Goal: Task Accomplishment & Management: Use online tool/utility

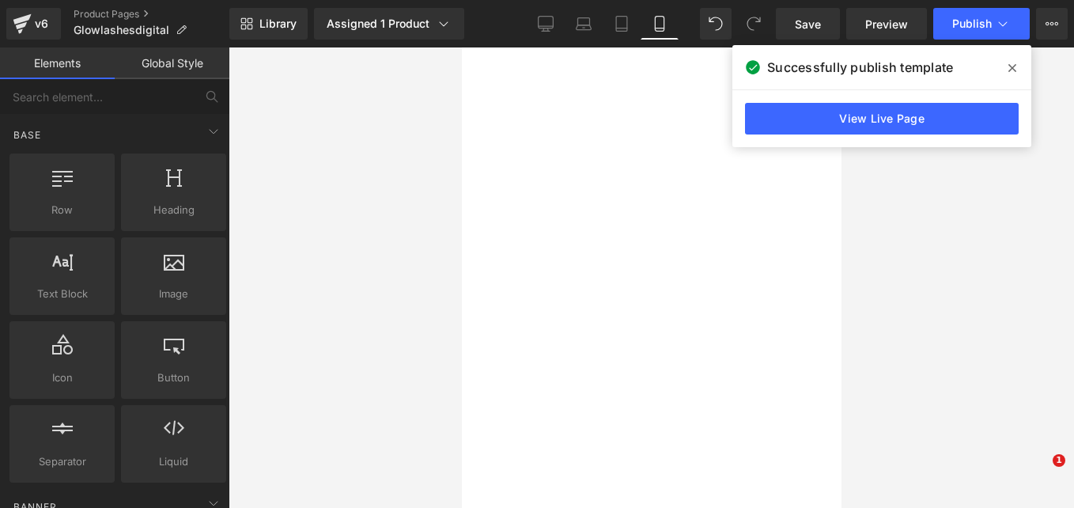
click at [126, 13] on link "Product Pages" at bounding box center [152, 14] width 156 height 13
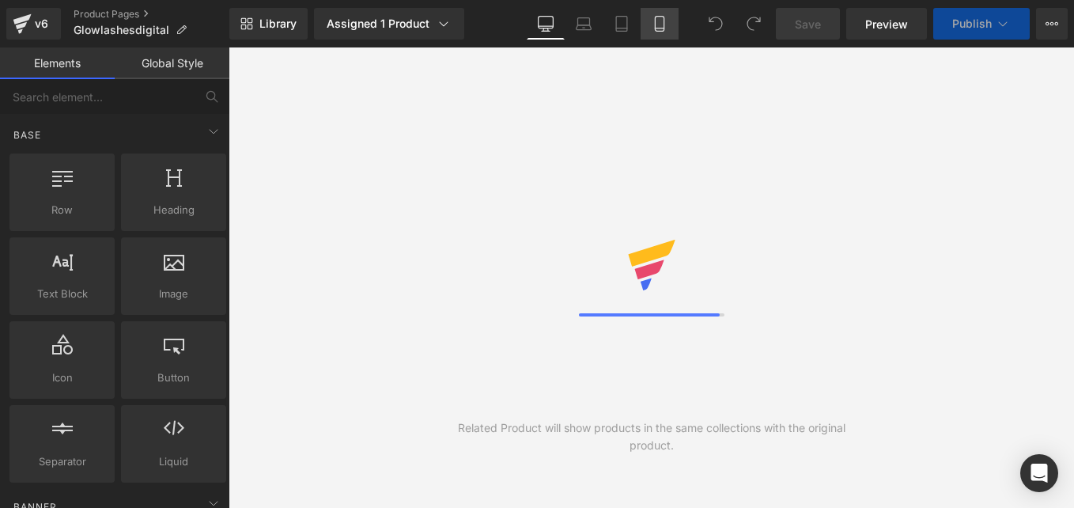
click at [654, 26] on icon at bounding box center [660, 24] width 16 height 16
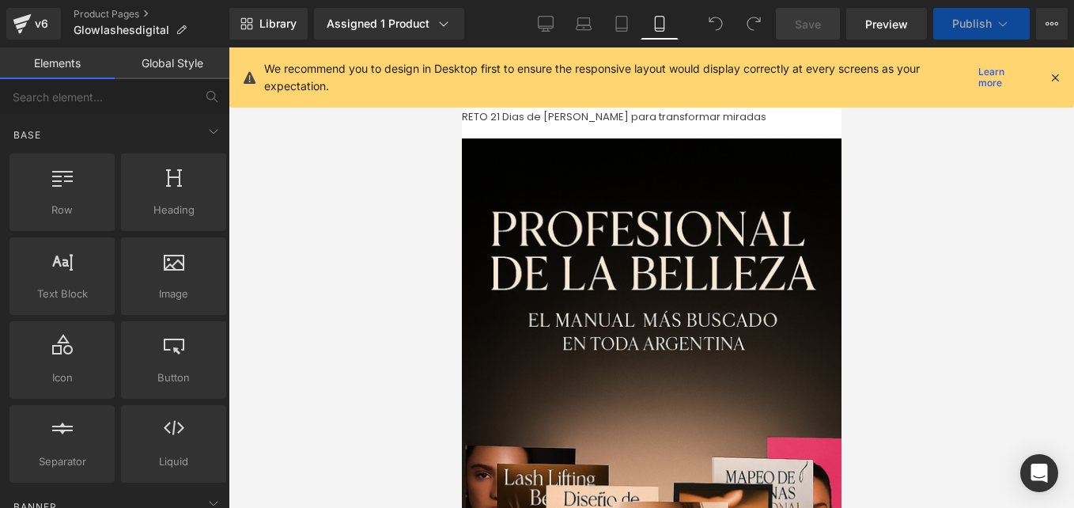
click at [1054, 78] on icon at bounding box center [1055, 77] width 14 height 14
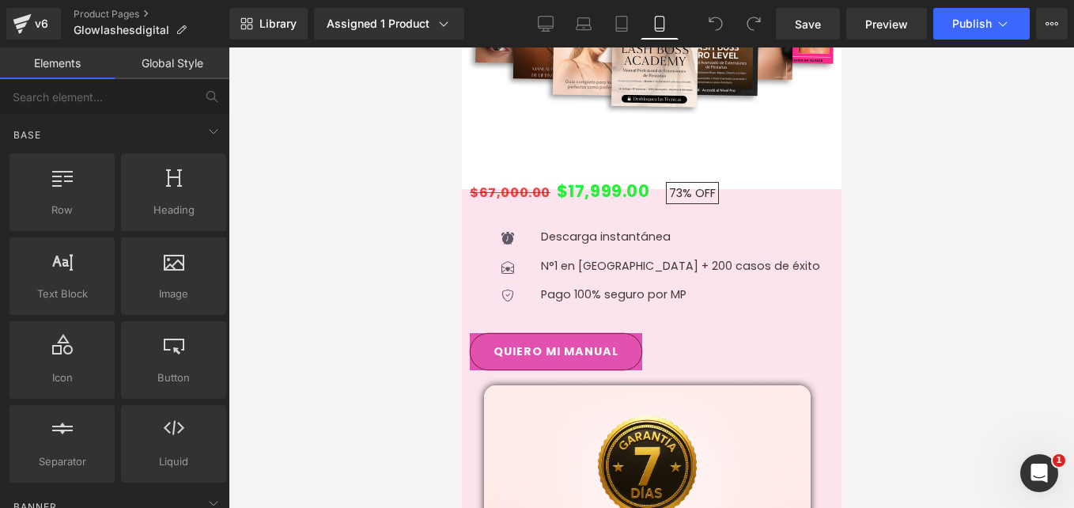
scroll to position [2603, 0]
click at [662, 386] on img at bounding box center [646, 494] width 327 height 217
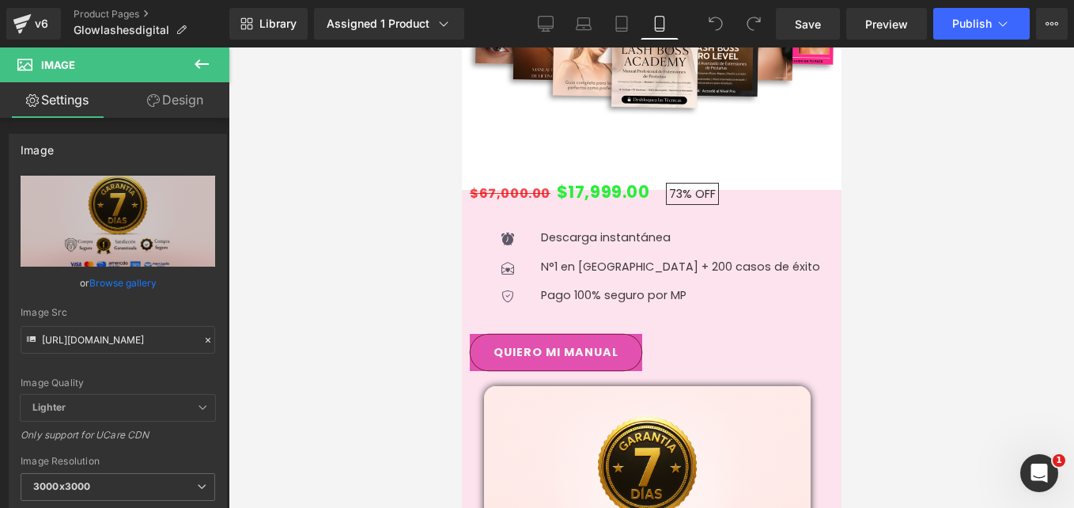
click at [461, 47] on icon at bounding box center [461, 47] width 0 height 0
click at [461, 47] on link at bounding box center [461, 47] width 0 height 0
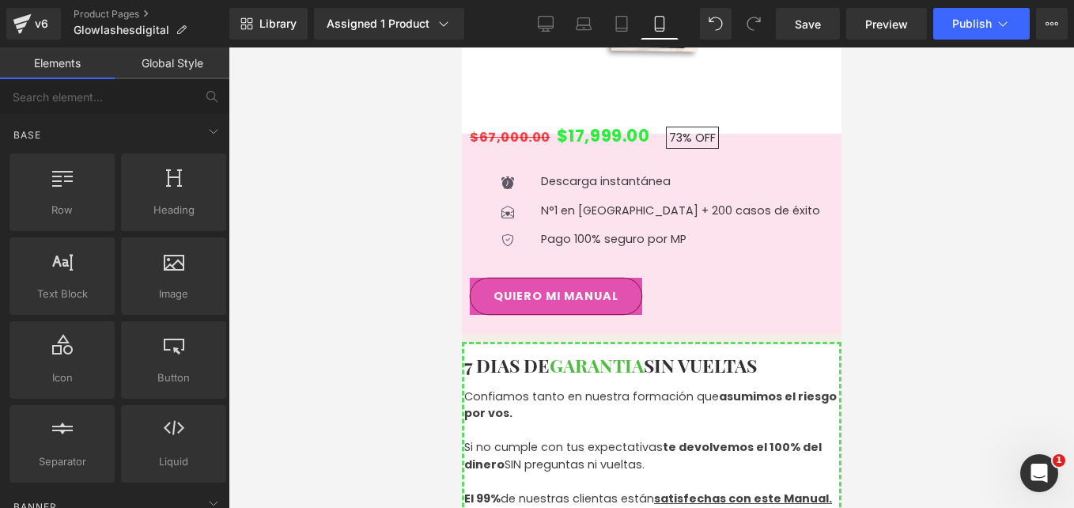
scroll to position [2660, 0]
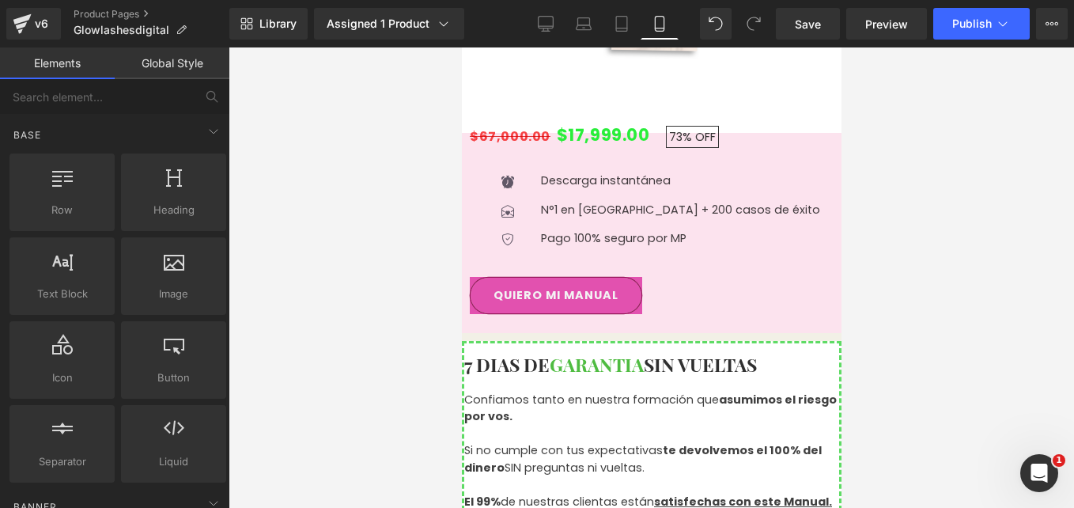
click at [461, 47] on icon at bounding box center [461, 47] width 0 height 0
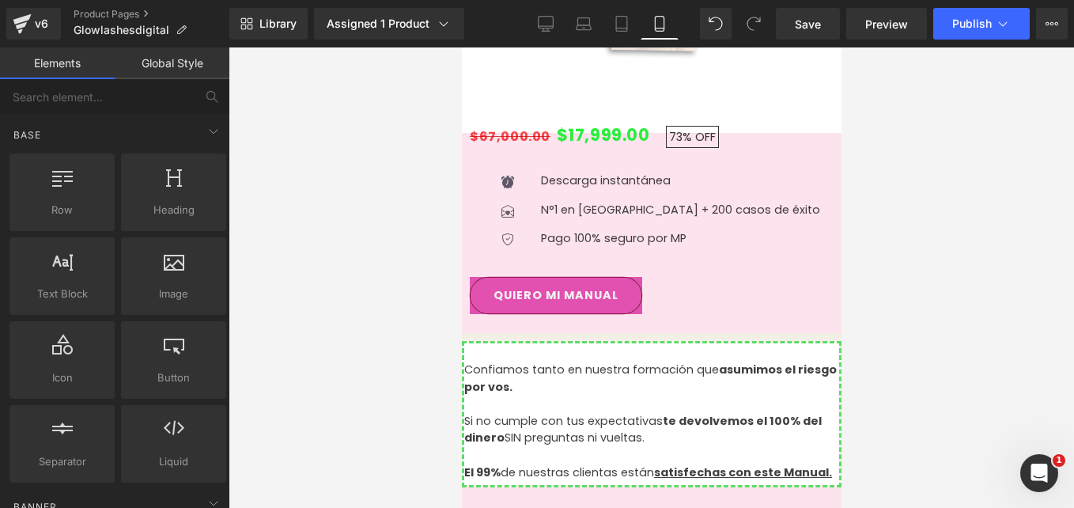
click at [461, 47] on icon at bounding box center [461, 47] width 0 height 0
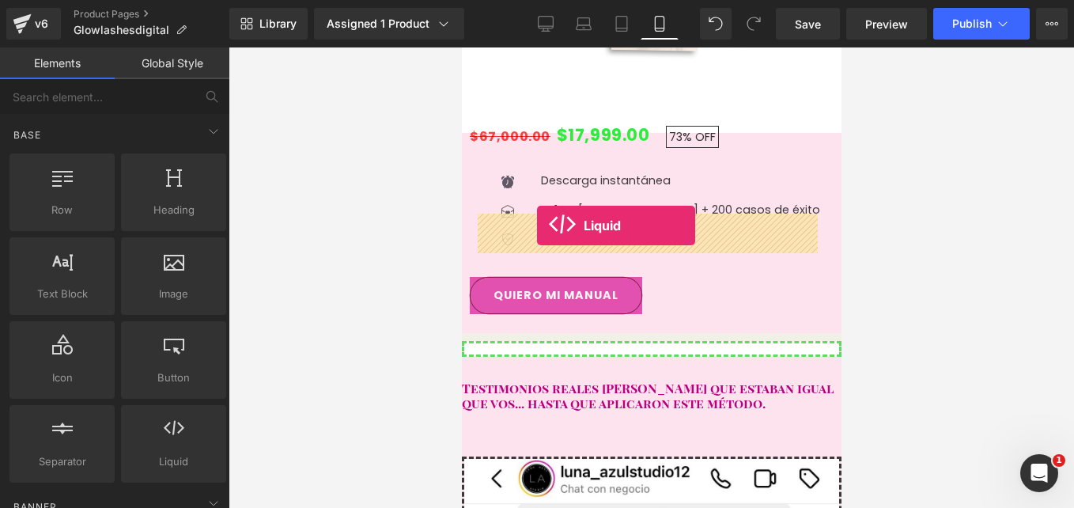
drag, startPoint x: 656, startPoint y: 497, endPoint x: 536, endPoint y: 225, distance: 296.7
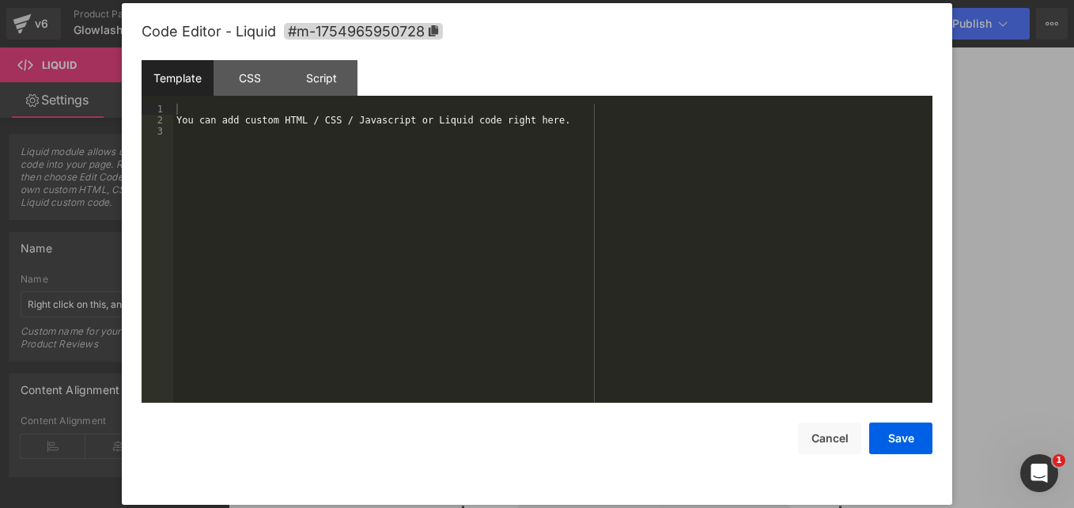
click at [622, 0] on div "Liquid You are previewing how the will restyle your page. You can not edit Elem…" at bounding box center [537, 0] width 1074 height 0
drag, startPoint x: 564, startPoint y: 130, endPoint x: 43, endPoint y: 146, distance: 520.6
click at [43, 146] on body "Liquid You are previewing how the will restyle your page. You can not edit Elem…" at bounding box center [537, 254] width 1074 height 508
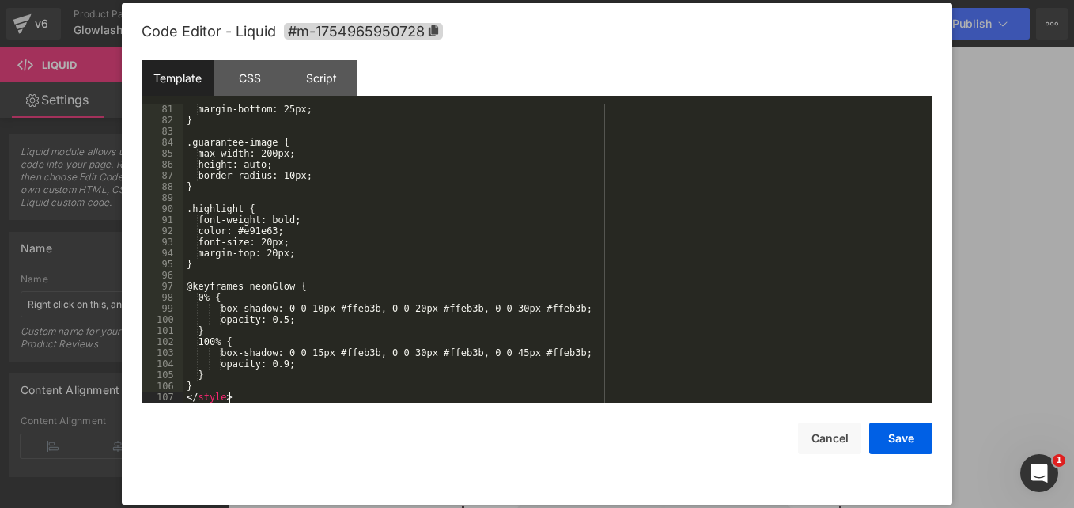
scroll to position [886, 0]
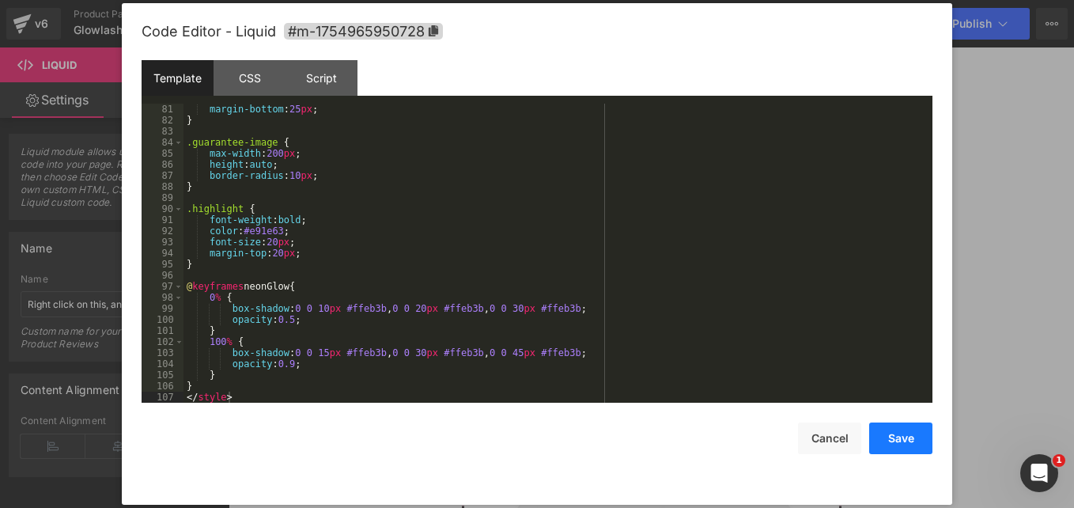
click at [896, 443] on button "Save" at bounding box center [900, 438] width 63 height 32
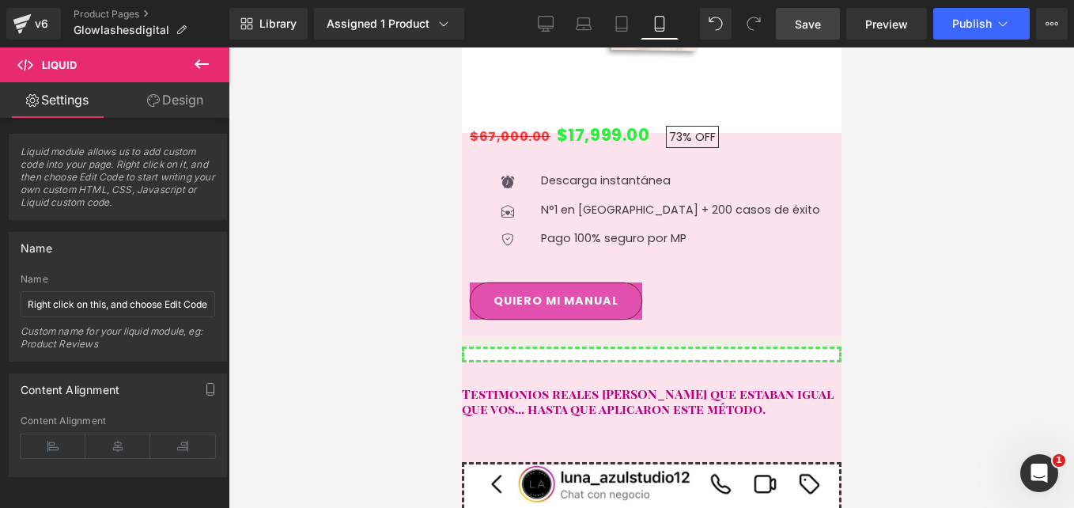
click at [819, 12] on link "Save" at bounding box center [808, 24] width 64 height 32
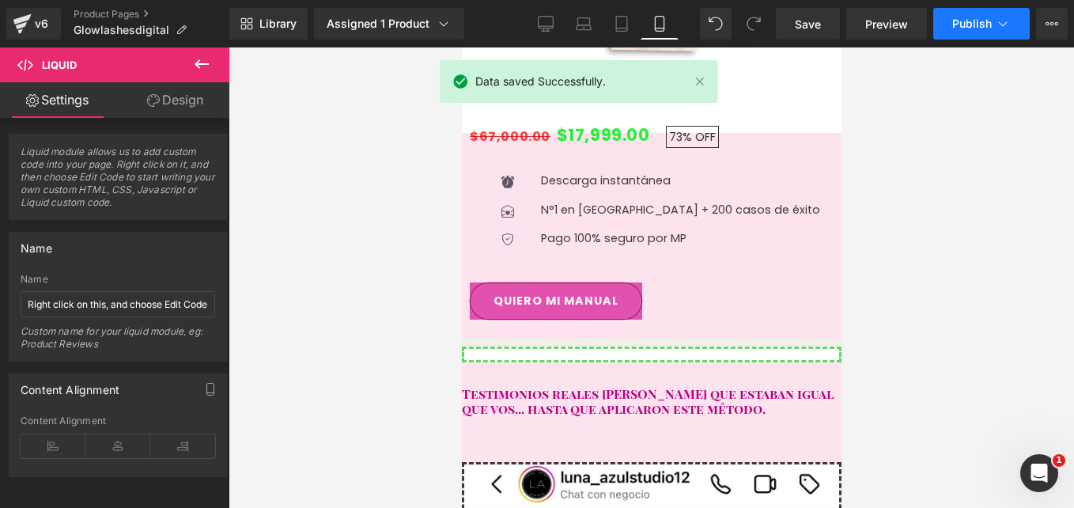
click at [996, 27] on icon at bounding box center [1003, 24] width 16 height 16
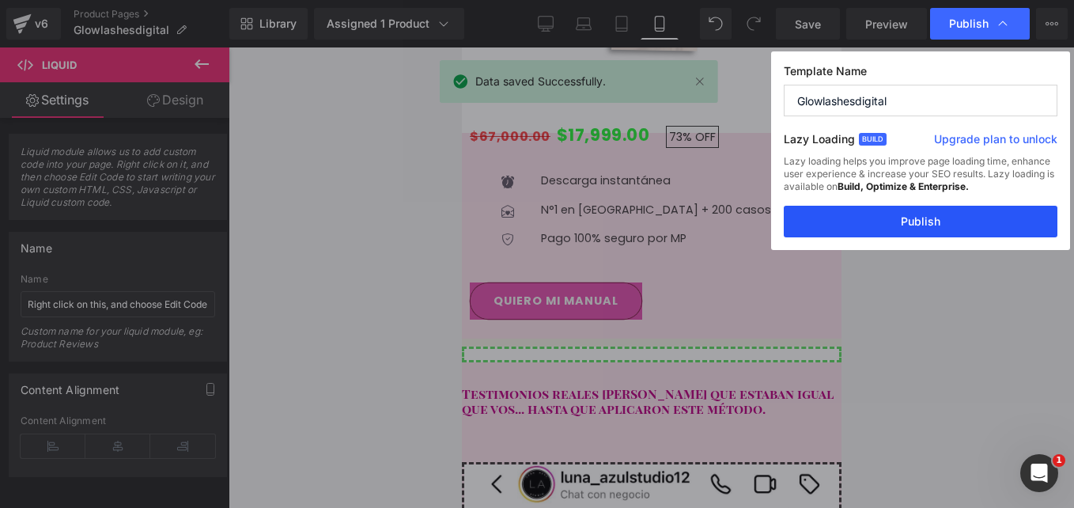
click at [926, 217] on button "Publish" at bounding box center [921, 222] width 274 height 32
